Goal: Information Seeking & Learning: Find specific fact

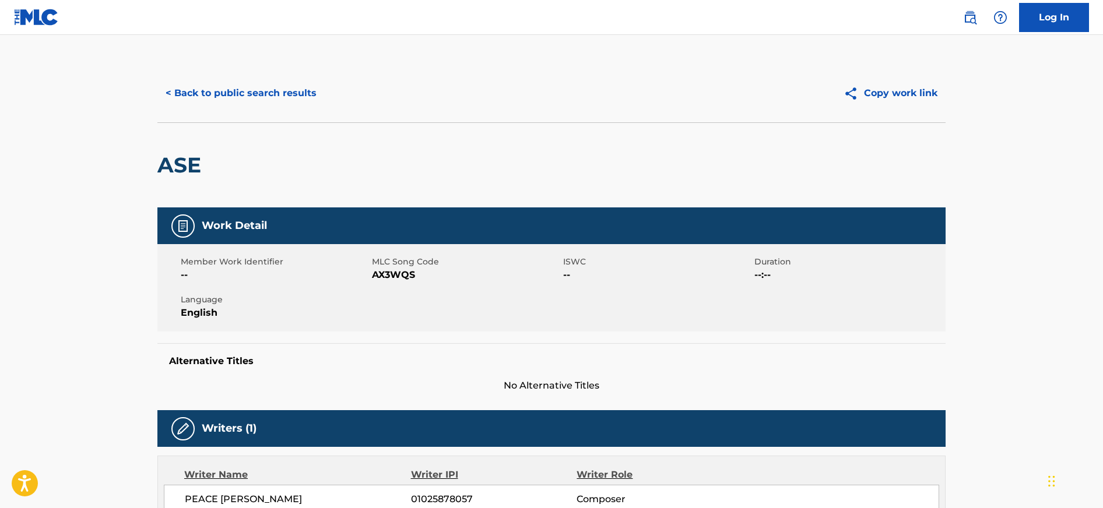
click at [243, 86] on button "< Back to public search results" at bounding box center [240, 93] width 167 height 29
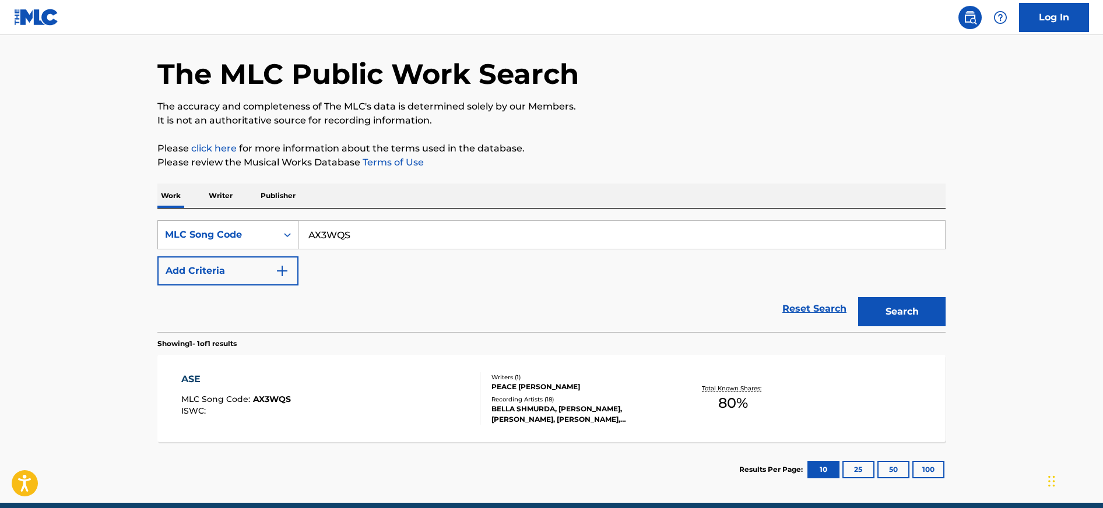
drag, startPoint x: 364, startPoint y: 236, endPoint x: 269, endPoint y: 225, distance: 95.6
click at [270, 226] on div "SearchWithCriteria990d0c9b-c7f8-44d6-b9cd-b769428027d1 MLC Song Code AX3WQS" at bounding box center [551, 234] width 788 height 29
paste input "CK8MW"
click at [858, 297] on button "Search" at bounding box center [901, 311] width 87 height 29
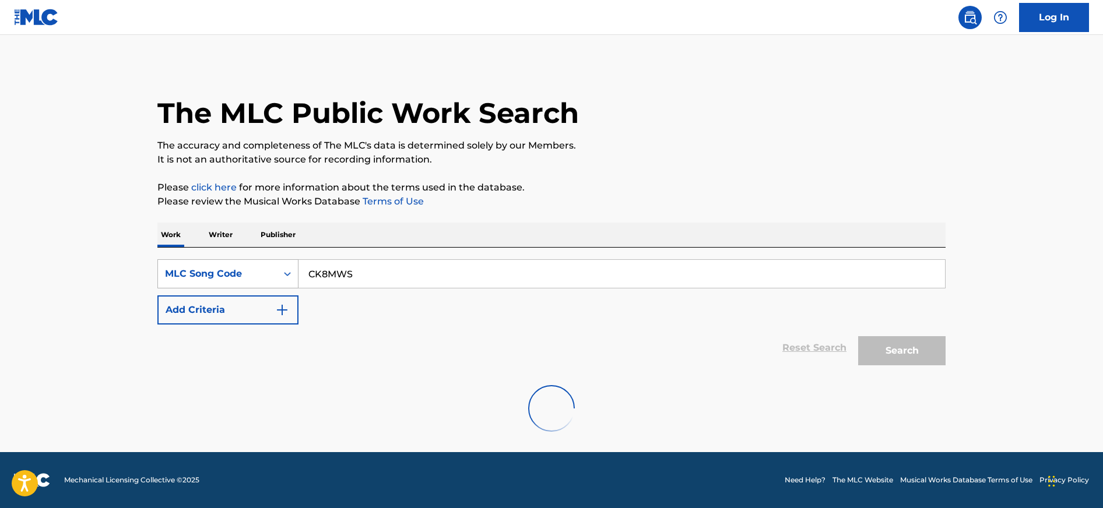
scroll to position [0, 0]
click at [328, 273] on input "CK8MWS" at bounding box center [621, 274] width 646 height 28
type input "CK8MWS"
click at [858, 336] on button "Search" at bounding box center [901, 350] width 87 height 29
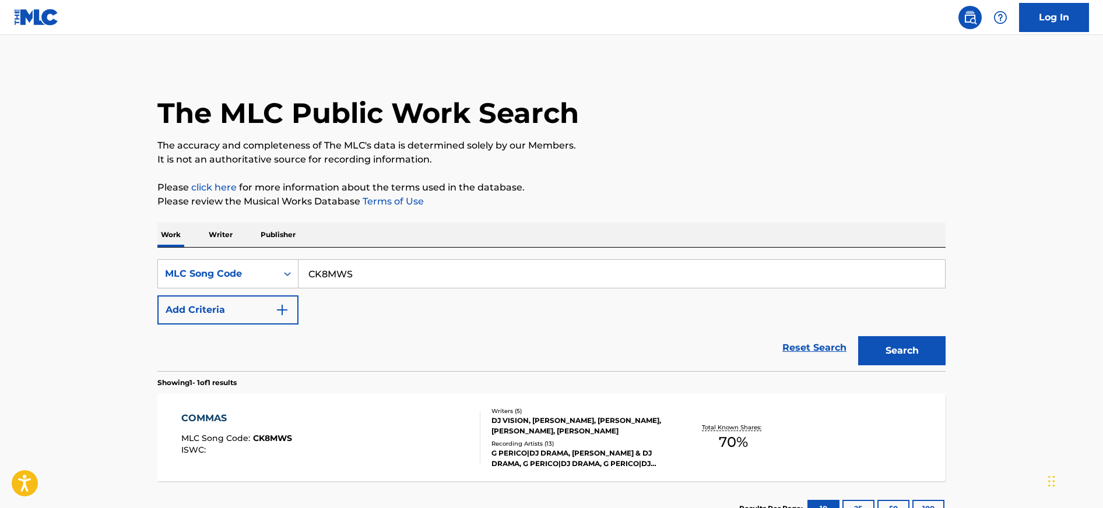
scroll to position [2, 0]
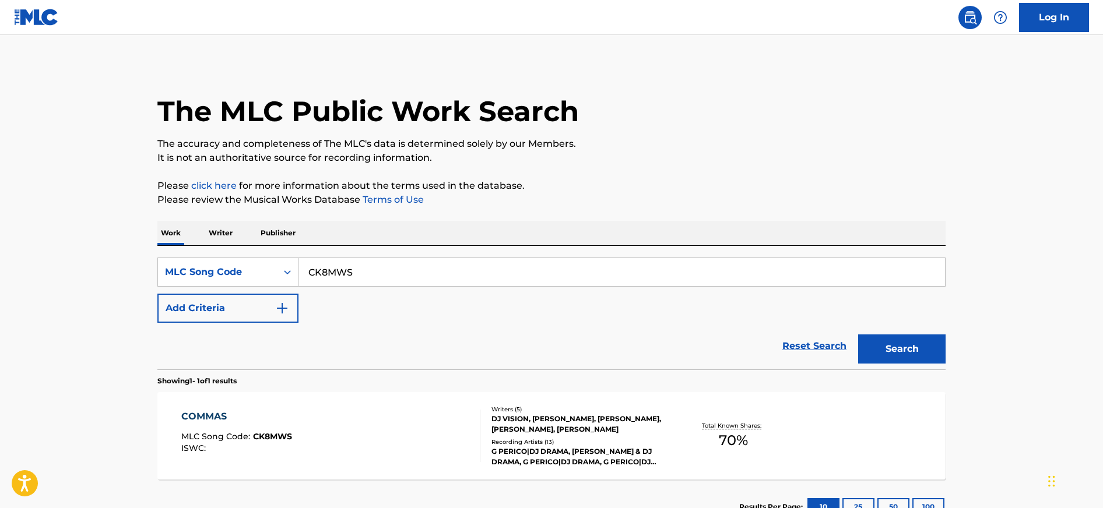
click at [379, 424] on div "COMMAS MLC Song Code : CK8MWS ISWC :" at bounding box center [331, 436] width 300 height 52
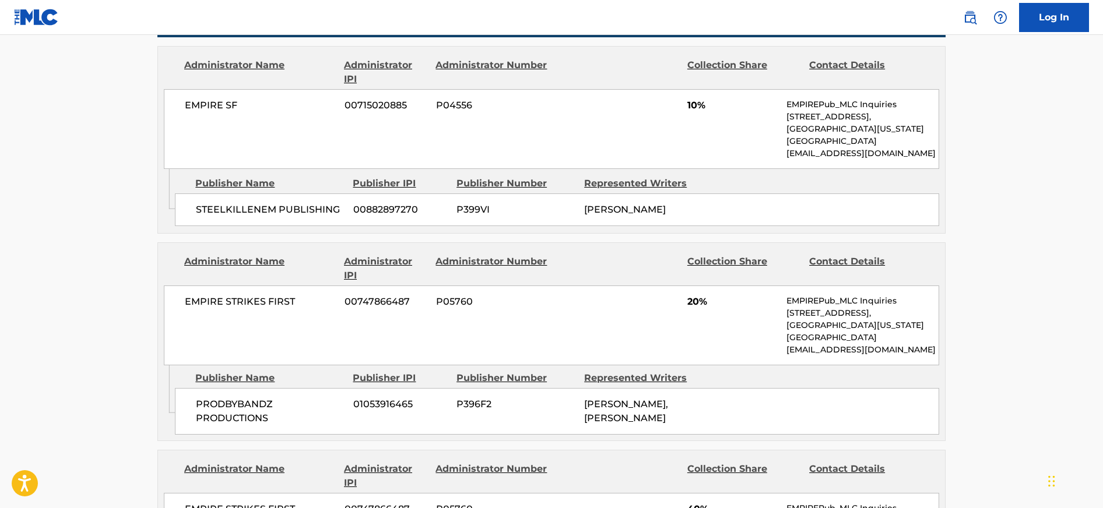
scroll to position [551, 0]
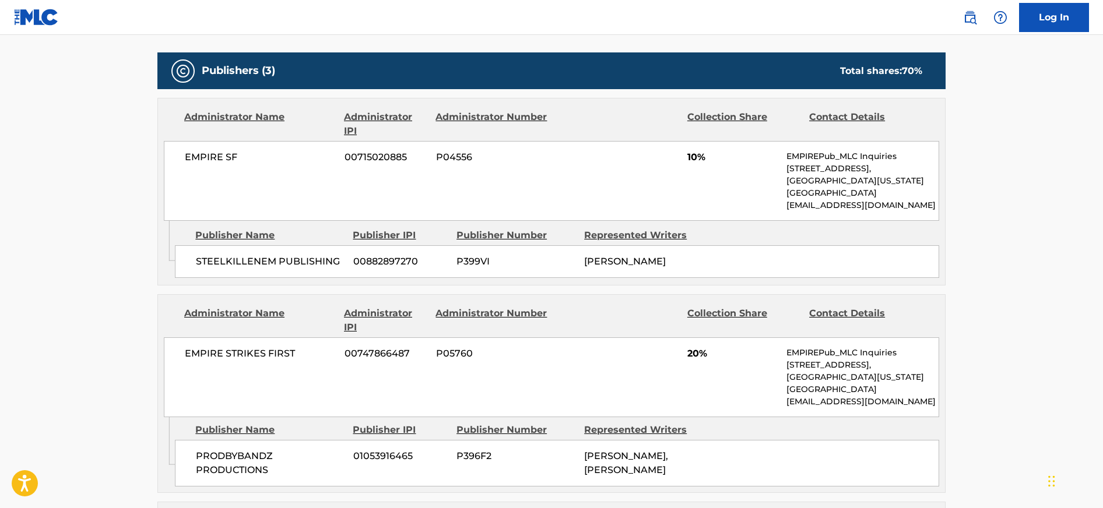
drag, startPoint x: 213, startPoint y: 156, endPoint x: 226, endPoint y: 156, distance: 12.8
click at [226, 156] on span "EMPIRE SF" at bounding box center [260, 157] width 151 height 14
drag, startPoint x: 241, startPoint y: 161, endPoint x: 175, endPoint y: 161, distance: 65.9
click at [176, 161] on div "EMPIRE SF 00715020885 P04556 10% EMPIREPub_MLC Inquiries 235 Pine St. , Unit 24…" at bounding box center [551, 181] width 775 height 80
click at [272, 186] on div "EMPIRE SF 00715020885 P04556 10% EMPIREPub_MLC Inquiries 235 Pine St. , Unit 24…" at bounding box center [551, 181] width 775 height 80
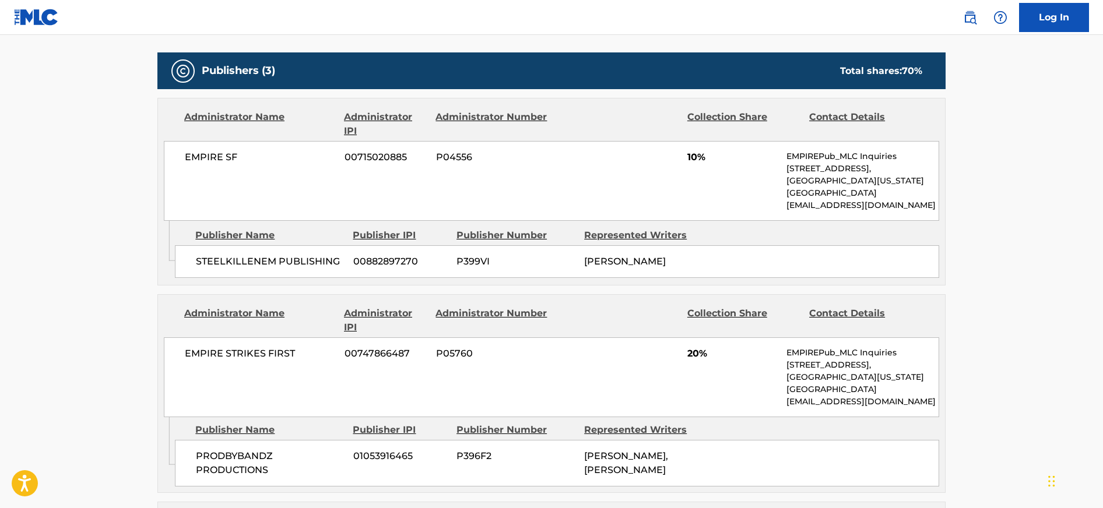
click at [272, 171] on div "EMPIRE SF 00715020885 P04556 10% EMPIREPub_MLC Inquiries 235 Pine St. , Unit 24…" at bounding box center [551, 181] width 775 height 80
drag, startPoint x: 199, startPoint y: 260, endPoint x: 307, endPoint y: 258, distance: 108.4
click at [308, 258] on span "STEELKILLENEM PUBLISHING" at bounding box center [270, 262] width 149 height 14
drag, startPoint x: 307, startPoint y: 258, endPoint x: 197, endPoint y: 258, distance: 110.1
click at [197, 258] on span "STEELKILLENEM PUBLISHING" at bounding box center [270, 262] width 149 height 14
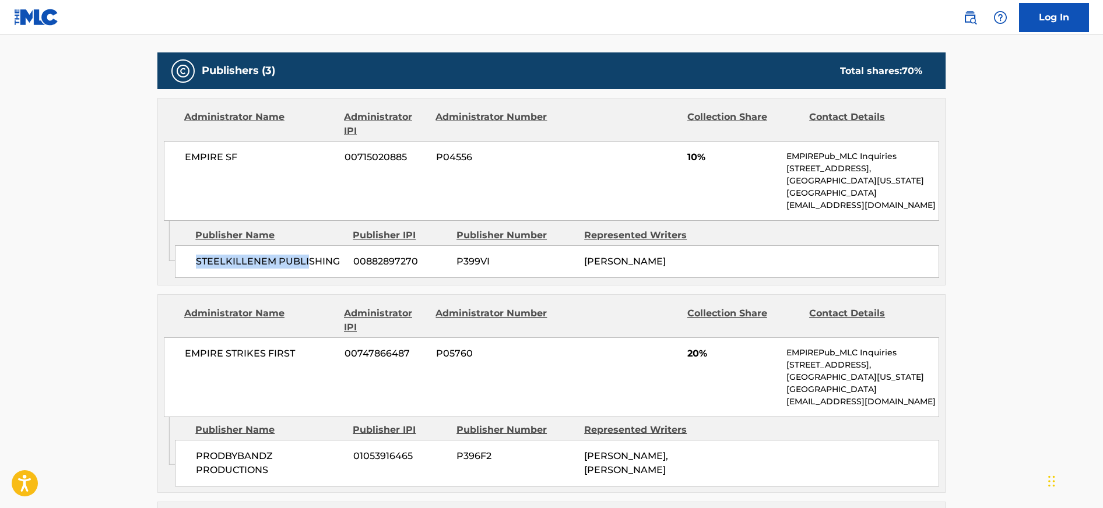
click at [197, 258] on span "STEELKILLENEM PUBLISHING" at bounding box center [270, 262] width 149 height 14
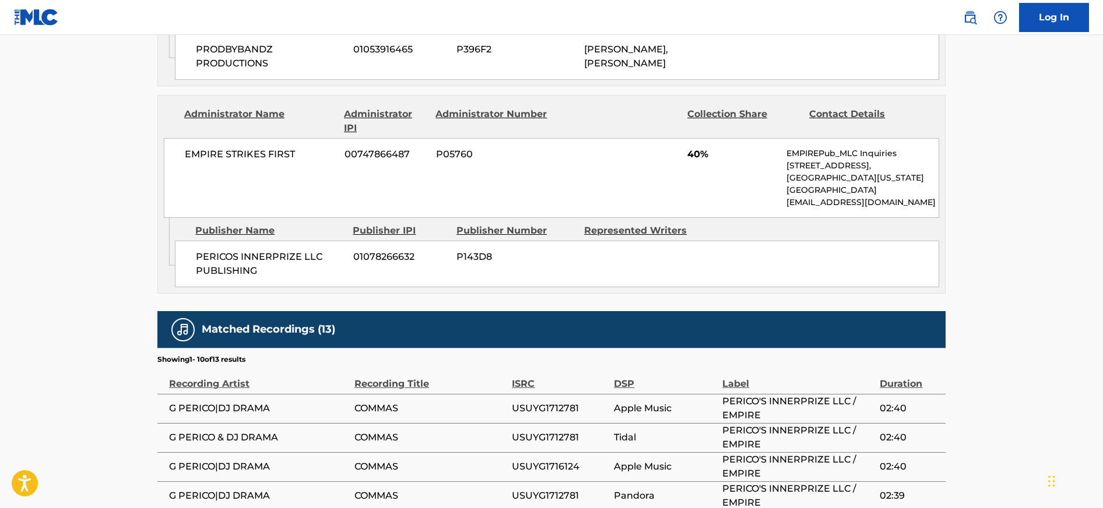
scroll to position [958, 0]
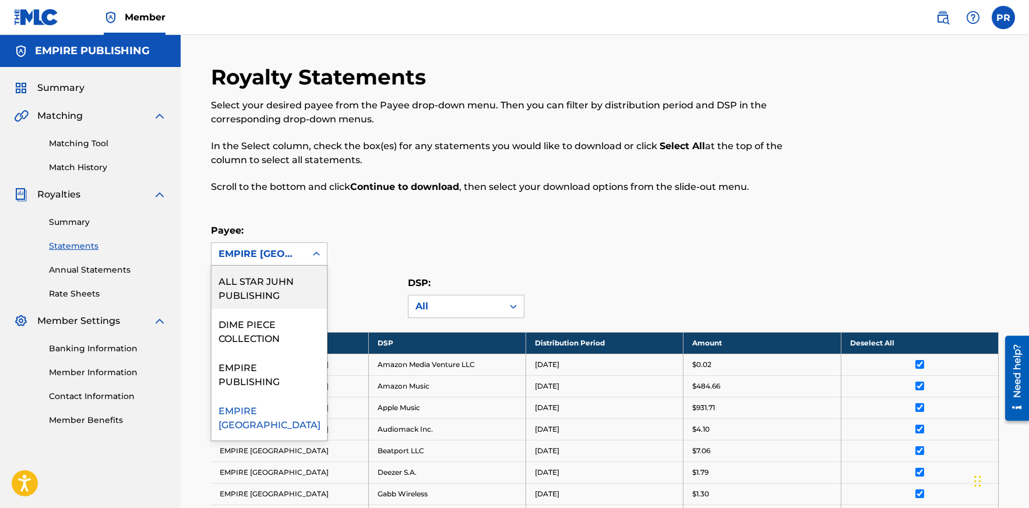
click at [283, 252] on div "EMPIRE [GEOGRAPHIC_DATA]" at bounding box center [259, 254] width 80 height 14
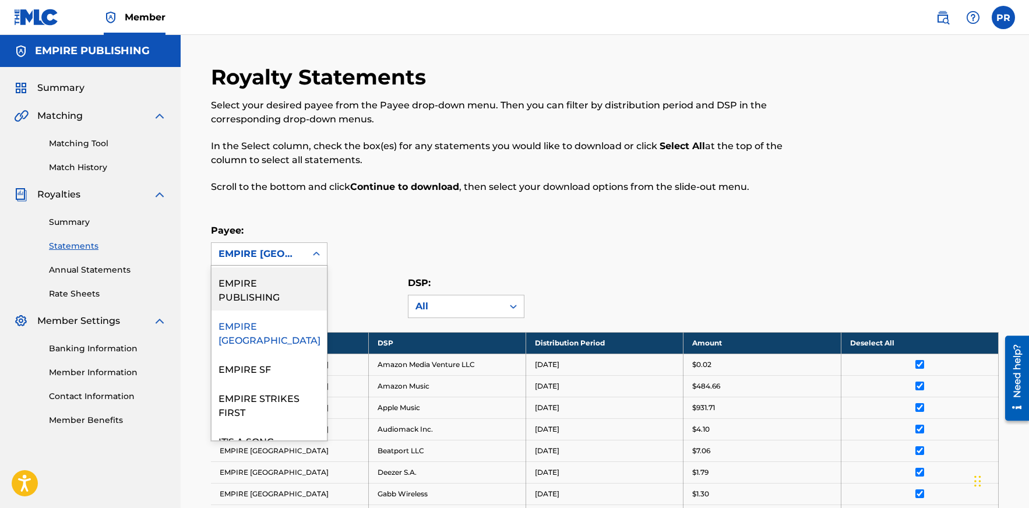
scroll to position [89, 0]
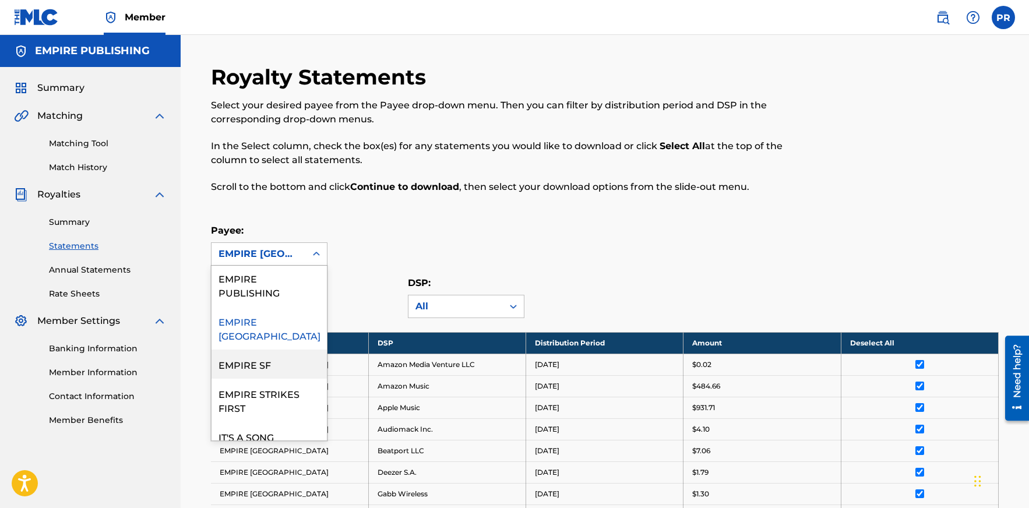
click at [269, 350] on div "EMPIRE SF" at bounding box center [269, 364] width 115 height 29
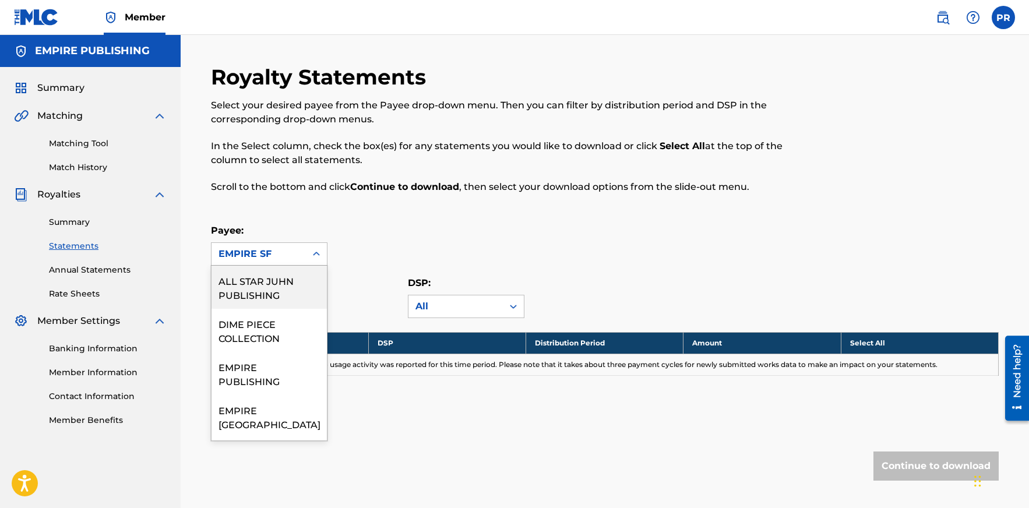
click at [276, 259] on div "EMPIRE SF" at bounding box center [259, 254] width 80 height 14
click at [273, 227] on p "Payee:" at bounding box center [269, 231] width 117 height 14
click at [266, 248] on div "EMPIRE SF" at bounding box center [259, 254] width 80 height 14
click at [278, 225] on p "Payee:" at bounding box center [269, 231] width 117 height 14
